Goal: Task Accomplishment & Management: Use online tool/utility

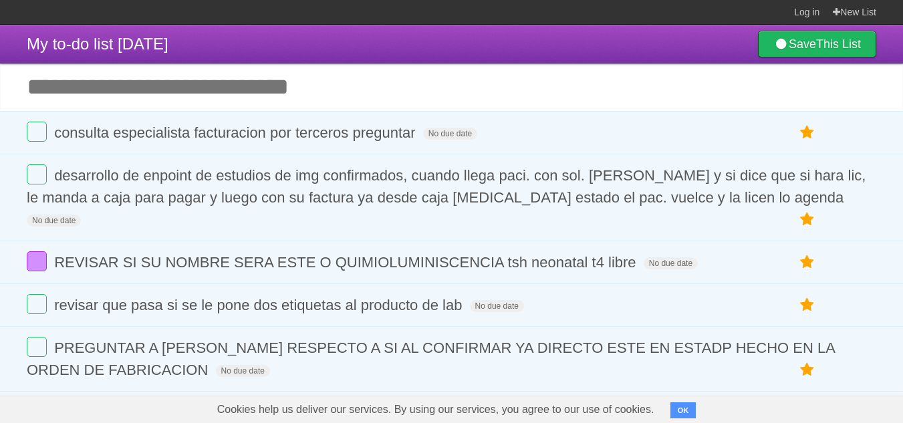
click at [337, 96] on input "Add another task" at bounding box center [451, 87] width 903 height 47
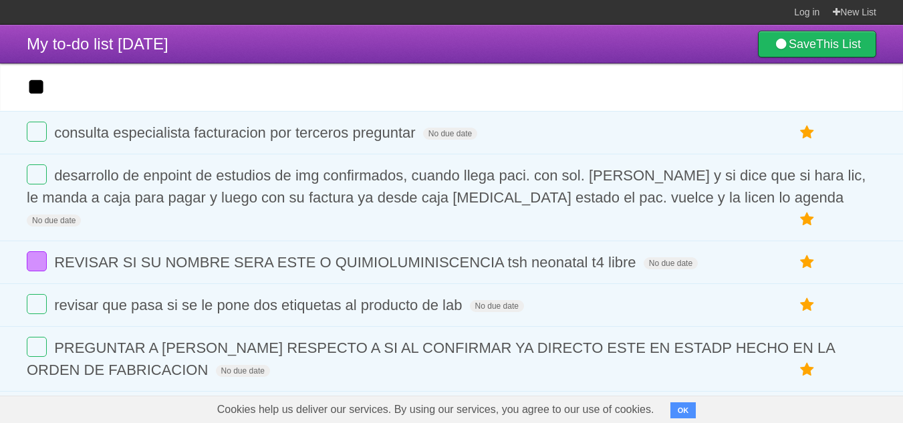
type input "*"
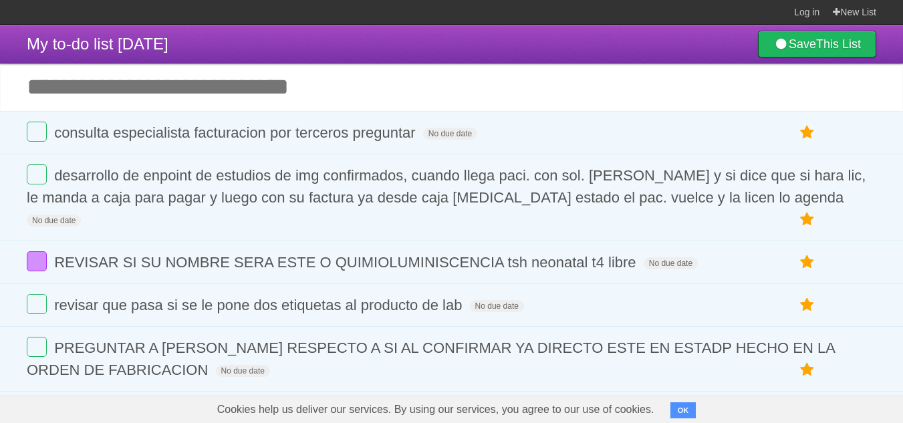
type input "*"
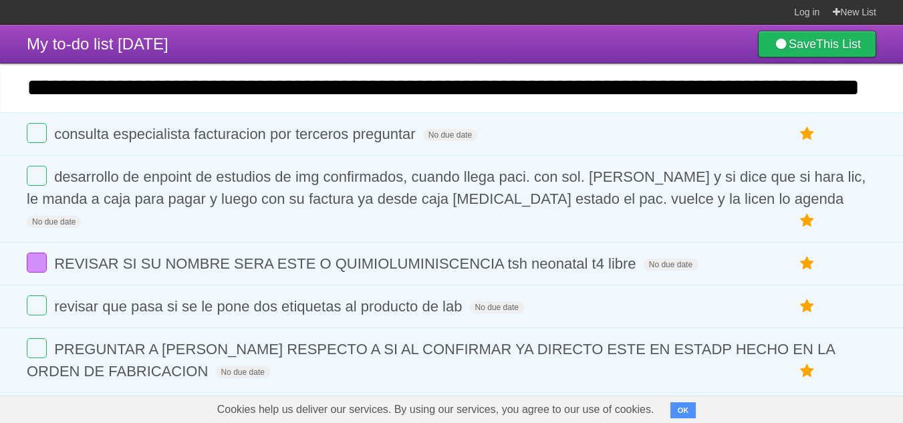
scroll to position [0, 152]
type input "**********"
click input "*********" at bounding box center [0, 0] width 0 height 0
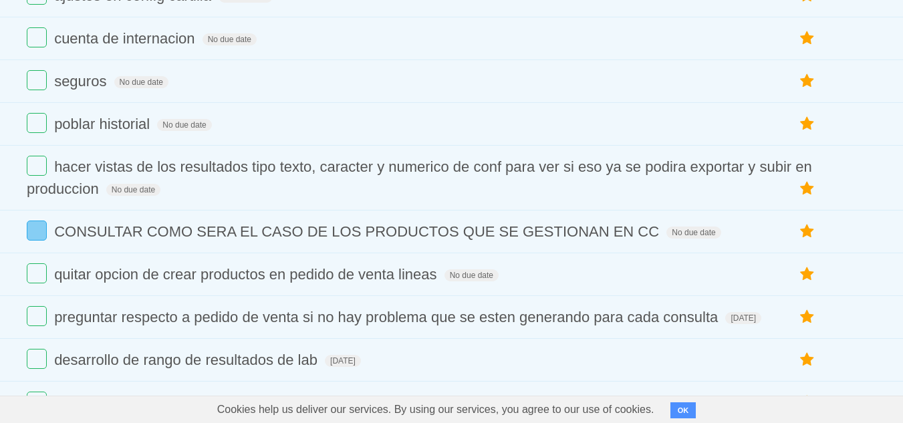
scroll to position [630, 0]
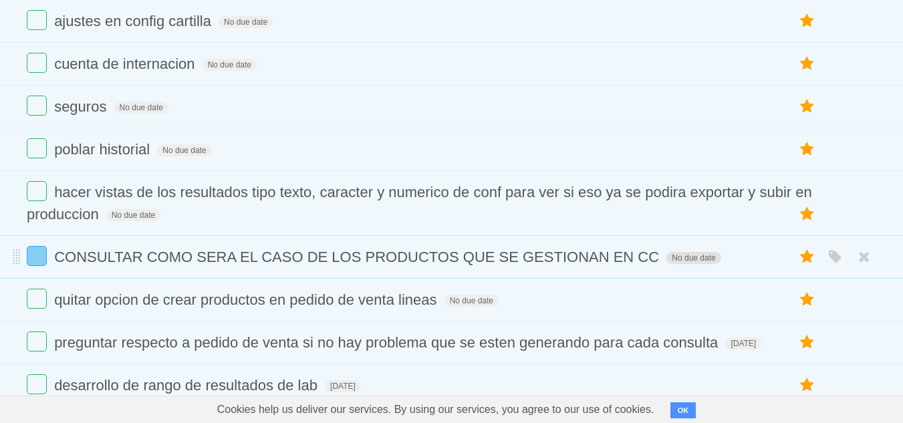
click at [707, 252] on span "No due date" at bounding box center [694, 258] width 54 height 12
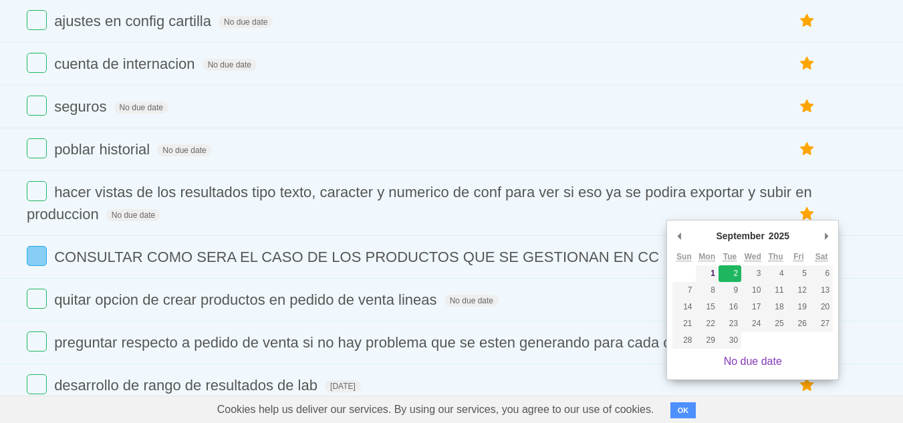
type span "[DATE]"
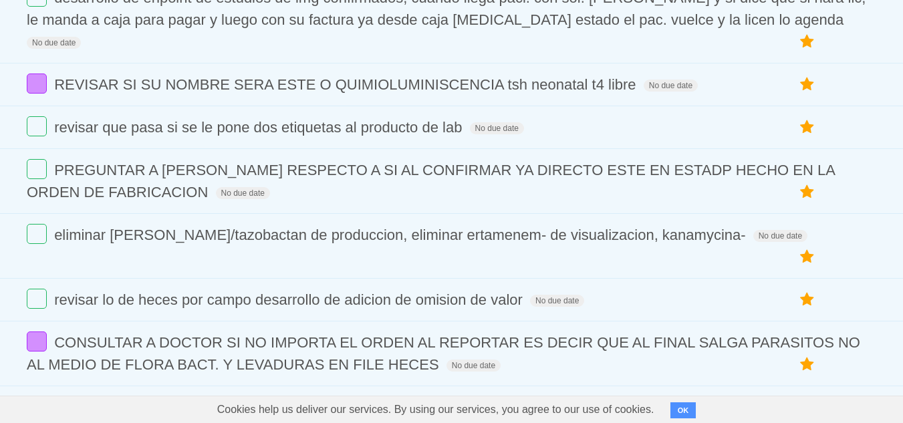
scroll to position [0, 0]
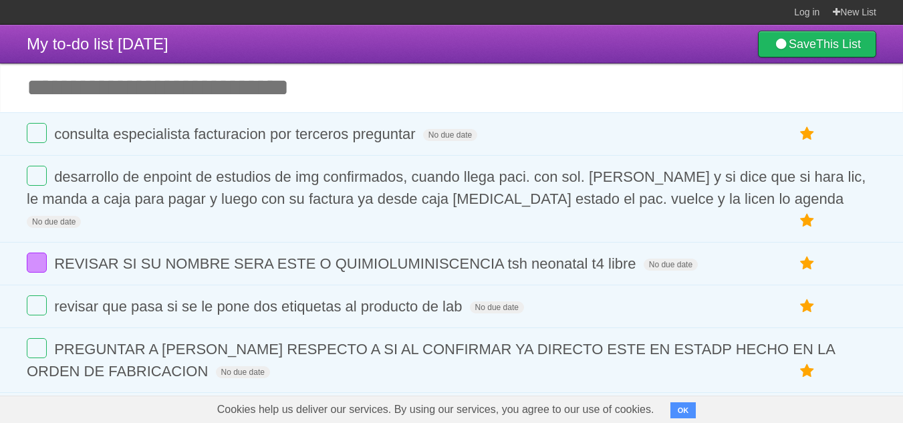
click at [547, 88] on input "Add another task" at bounding box center [451, 88] width 903 height 48
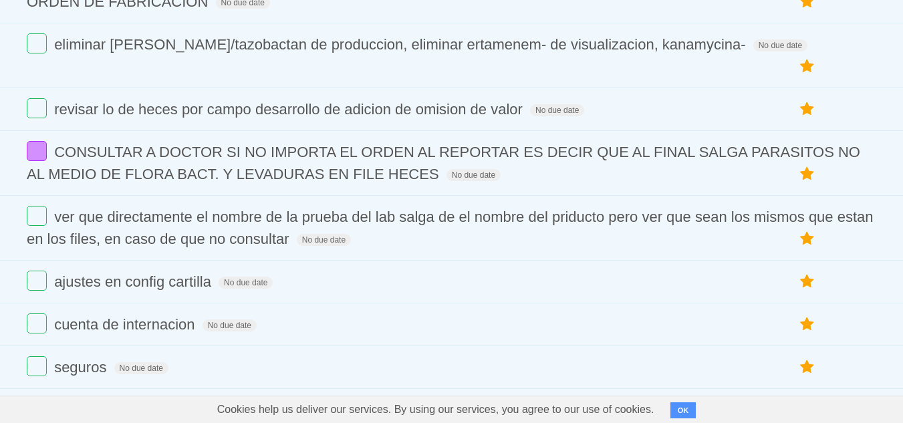
scroll to position [493, 0]
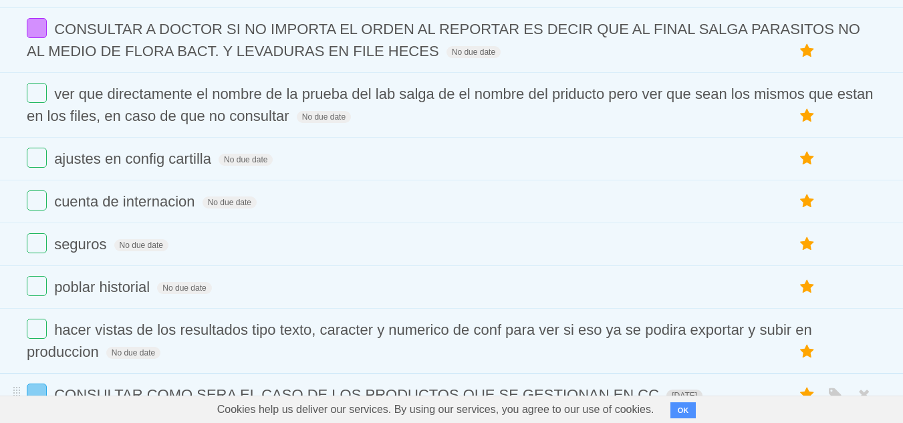
click at [703, 390] on span "[DATE]" at bounding box center [685, 396] width 36 height 12
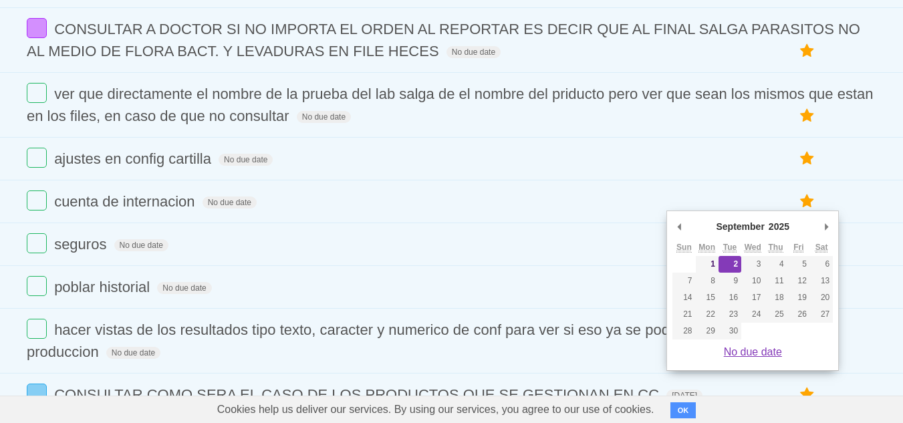
click at [732, 355] on link "No due date" at bounding box center [753, 351] width 58 height 11
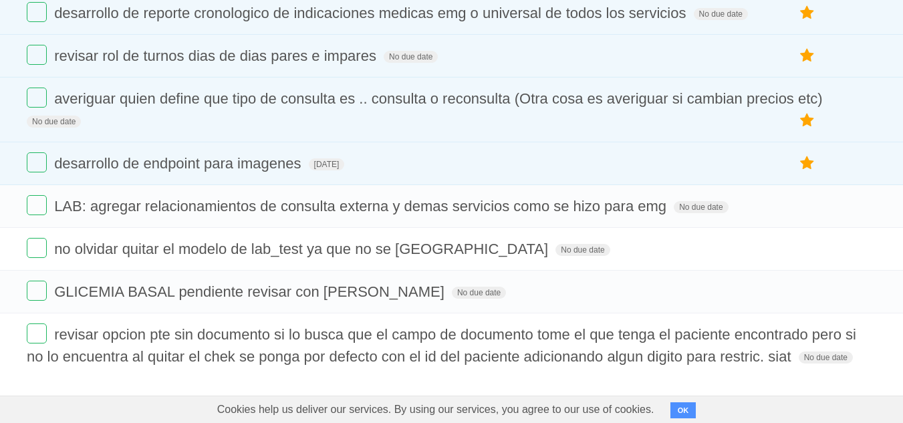
scroll to position [1451, 0]
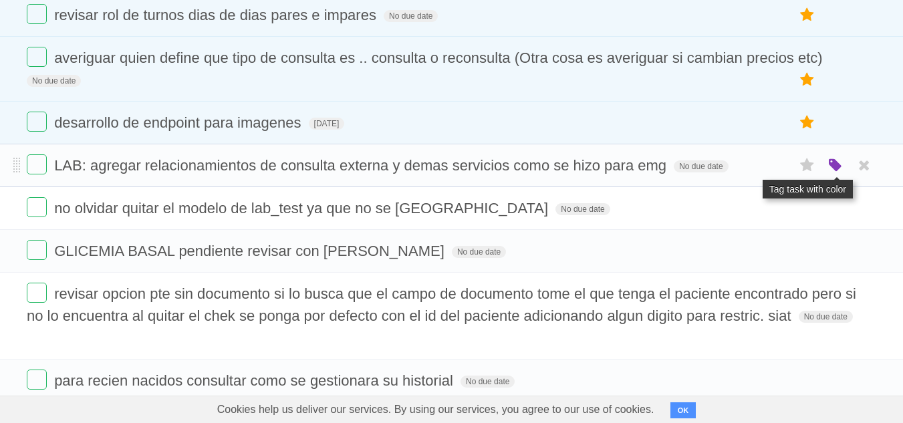
click at [831, 157] on icon "button" at bounding box center [835, 165] width 19 height 17
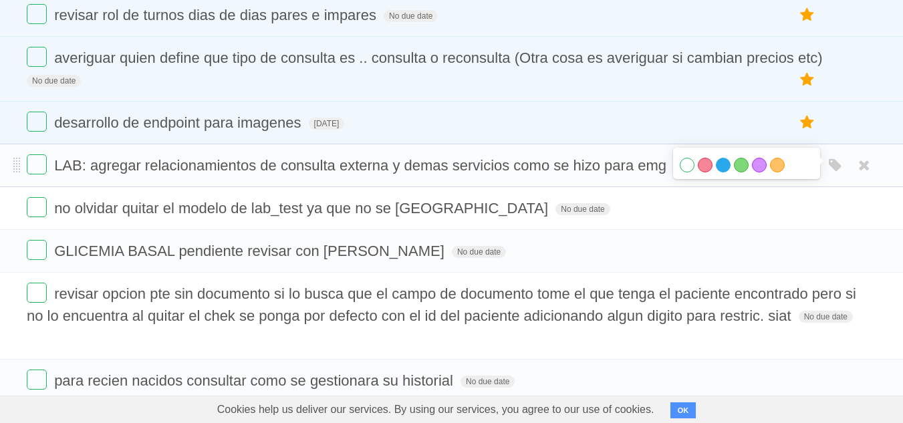
click at [729, 158] on label "Blue" at bounding box center [723, 165] width 15 height 15
click at [838, 157] on icon "button" at bounding box center [835, 165] width 19 height 17
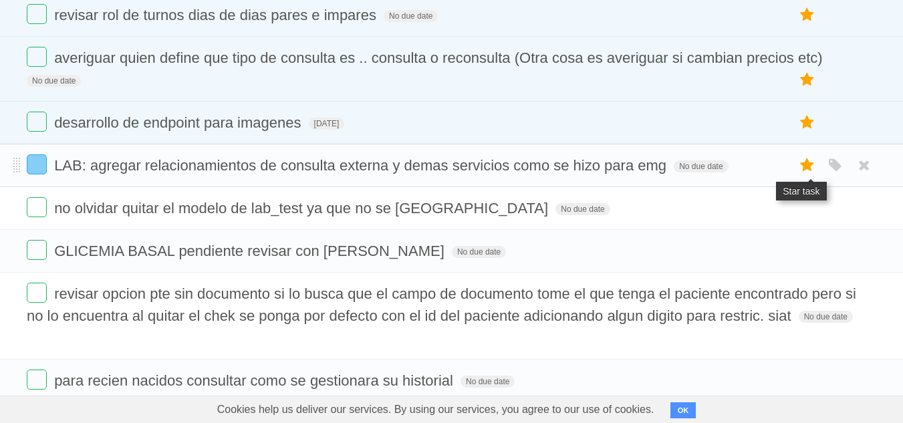
click at [814, 154] on icon at bounding box center [807, 165] width 19 height 22
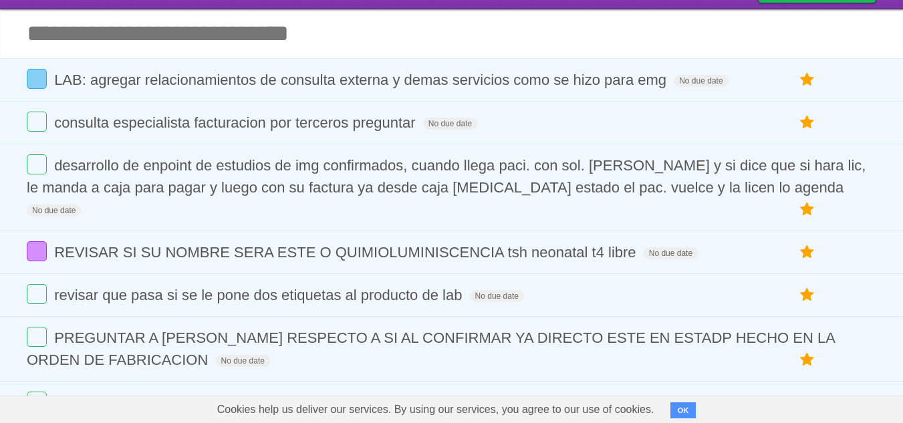
scroll to position [0, 0]
